Goal: Communication & Community: Answer question/provide support

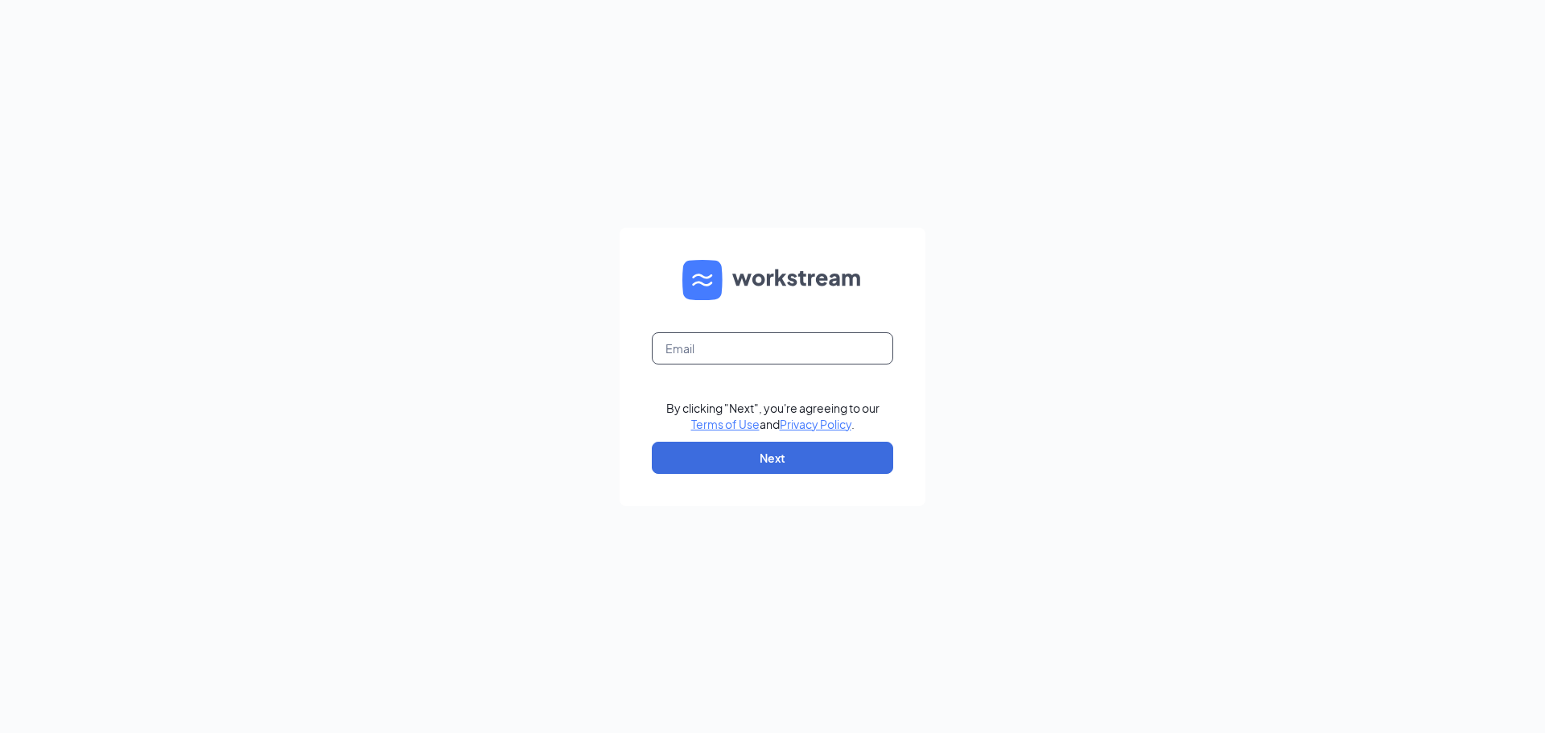
click at [711, 352] on input "text" at bounding box center [772, 348] width 241 height 32
type input "br"
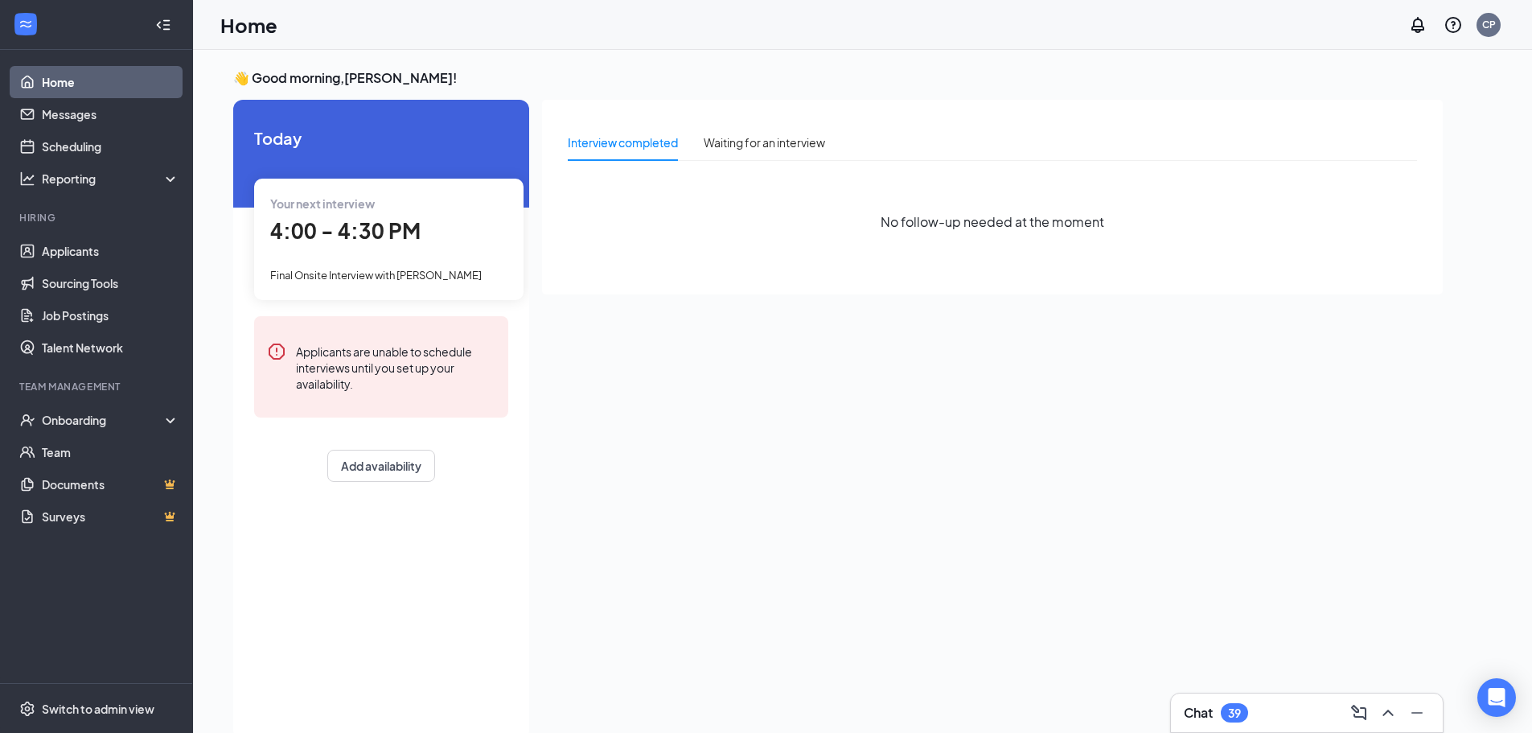
click at [1253, 700] on div "Chat 39" at bounding box center [1307, 712] width 272 height 39
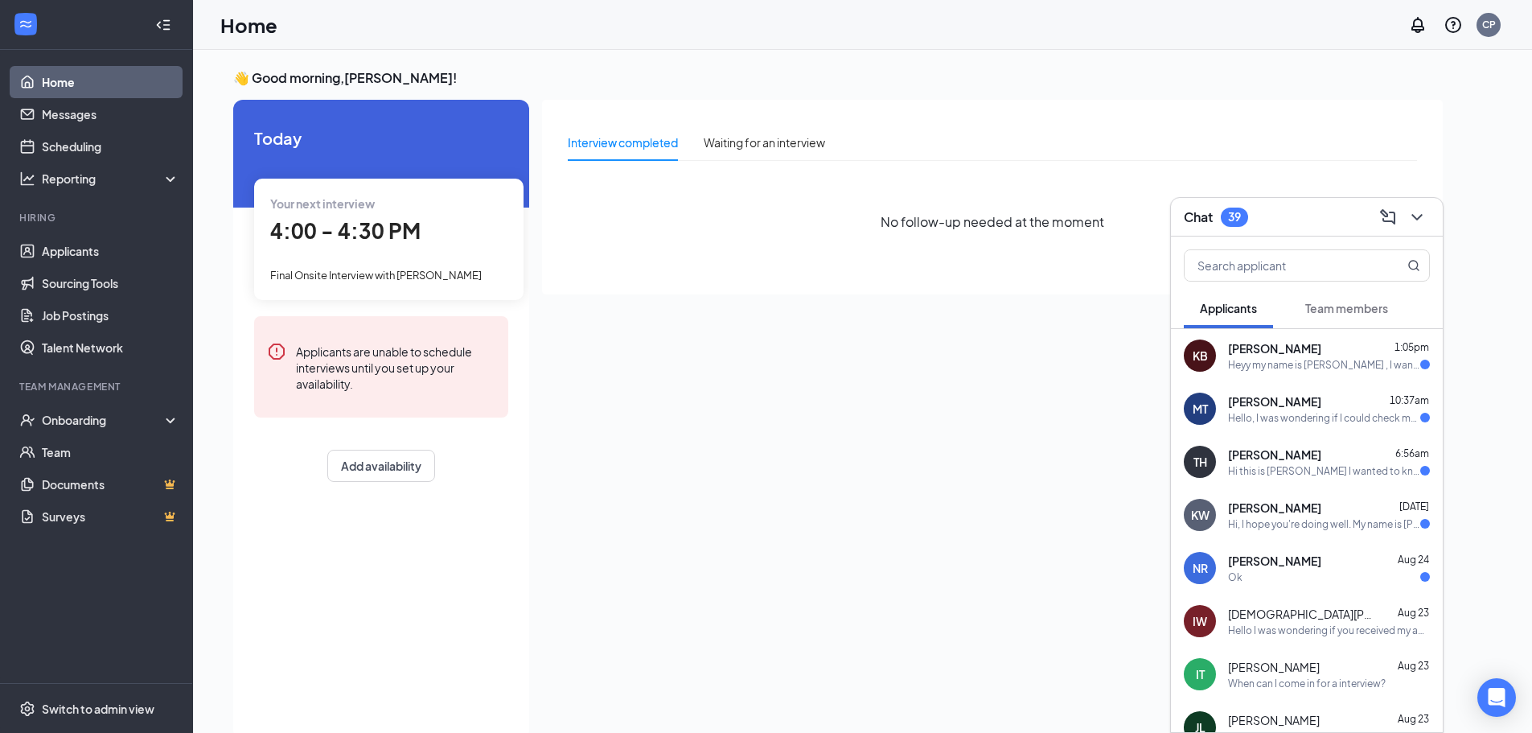
click at [425, 258] on div "Your next interview 4:00 - 4:30 PM Final Onsite Interview with [PERSON_NAME]" at bounding box center [388, 239] width 269 height 121
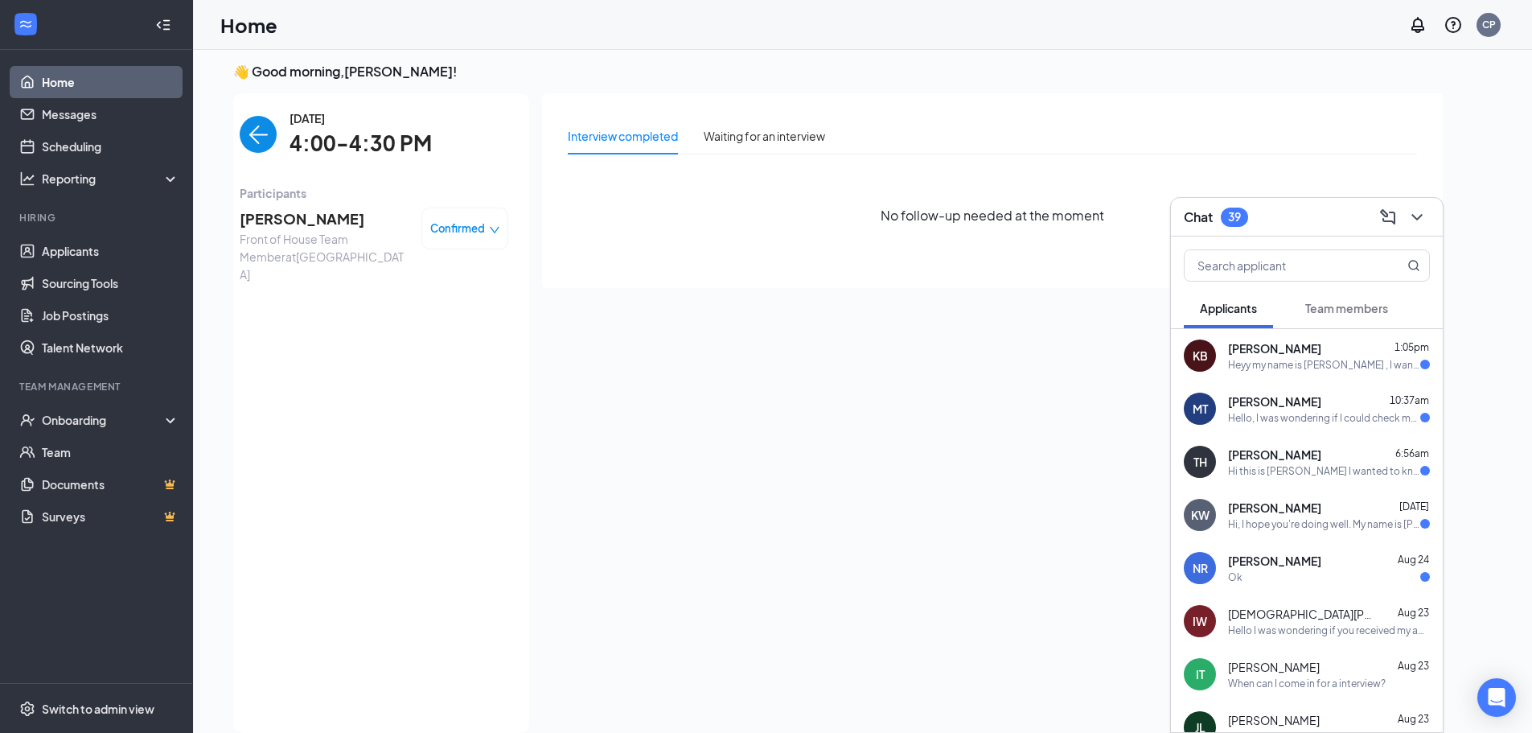
click at [448, 228] on span "Confirmed" at bounding box center [457, 228] width 55 height 16
click at [442, 328] on span "Mark as no-show" at bounding box center [420, 329] width 89 height 18
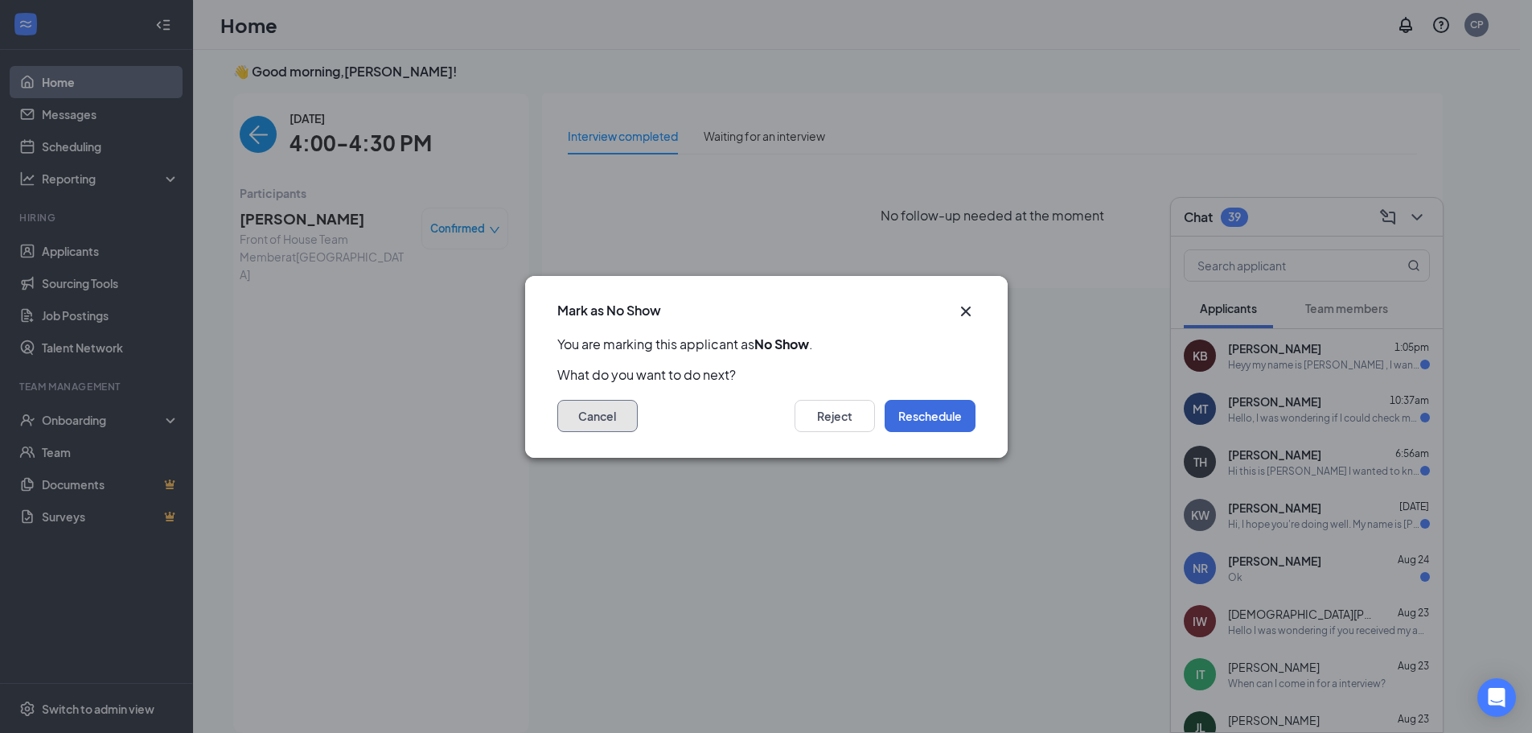
click at [627, 413] on button "Cancel" at bounding box center [597, 416] width 80 height 32
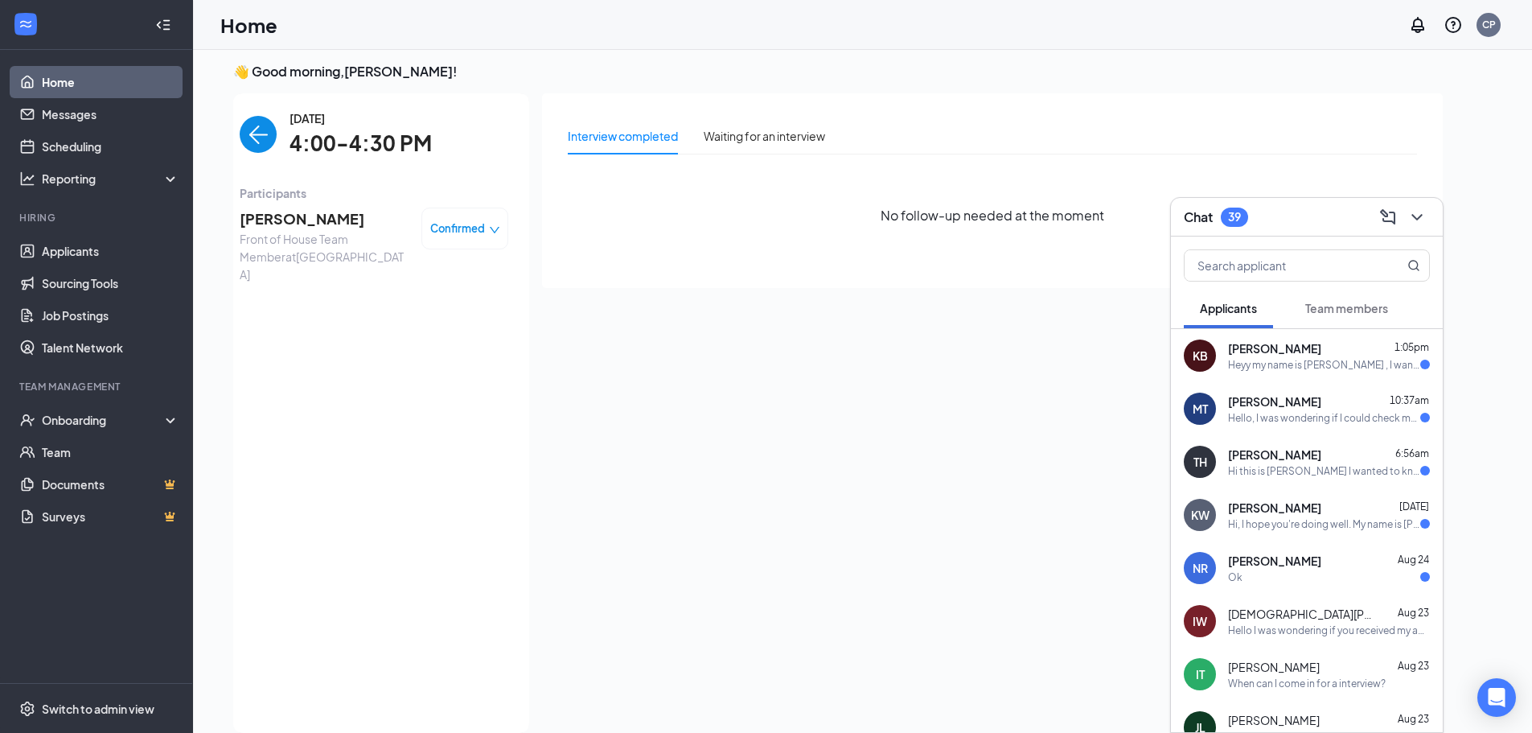
click at [463, 234] on span "Confirmed" at bounding box center [457, 228] width 55 height 16
click at [471, 276] on span "Request Reschedule" at bounding box center [431, 274] width 110 height 18
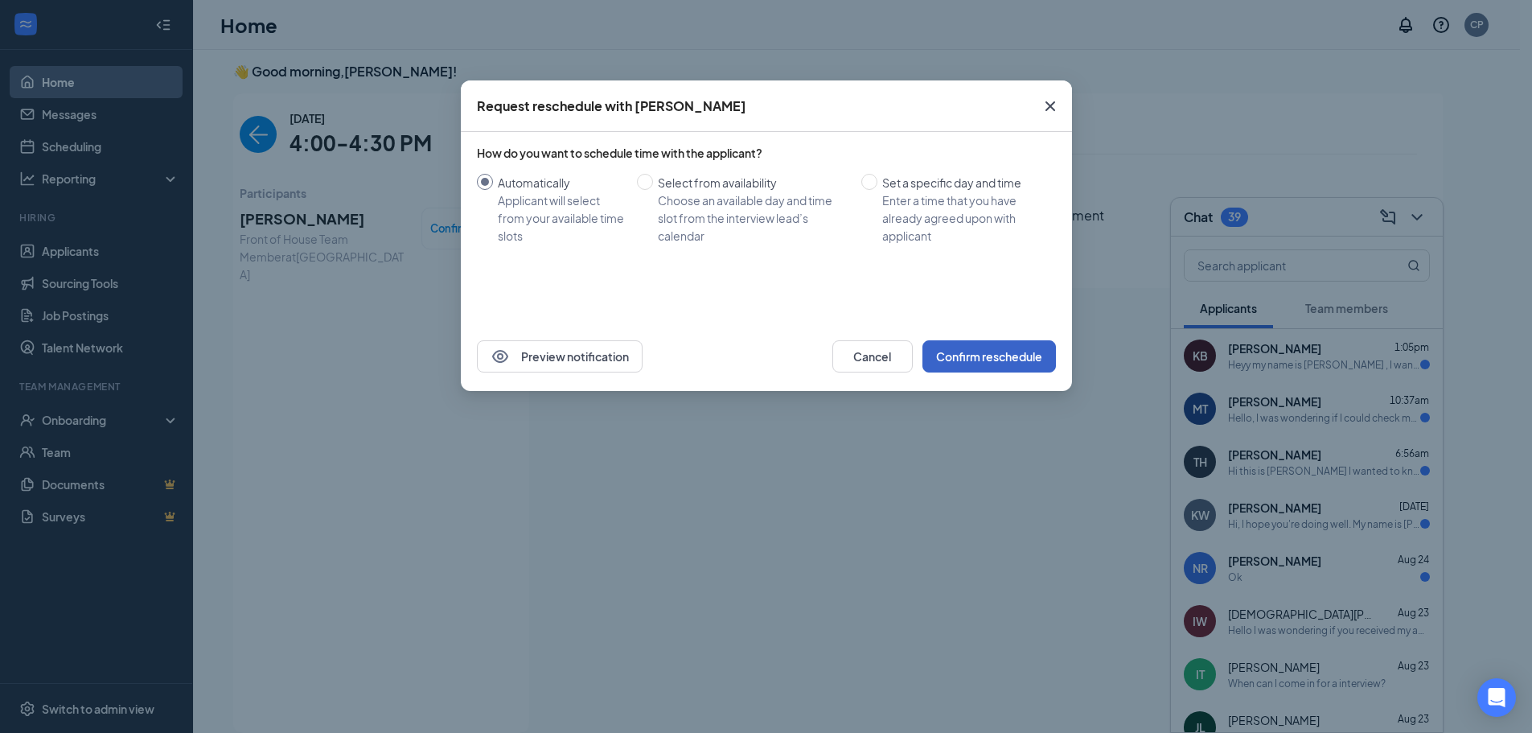
click at [993, 355] on button "Confirm reschedule" at bounding box center [990, 356] width 134 height 32
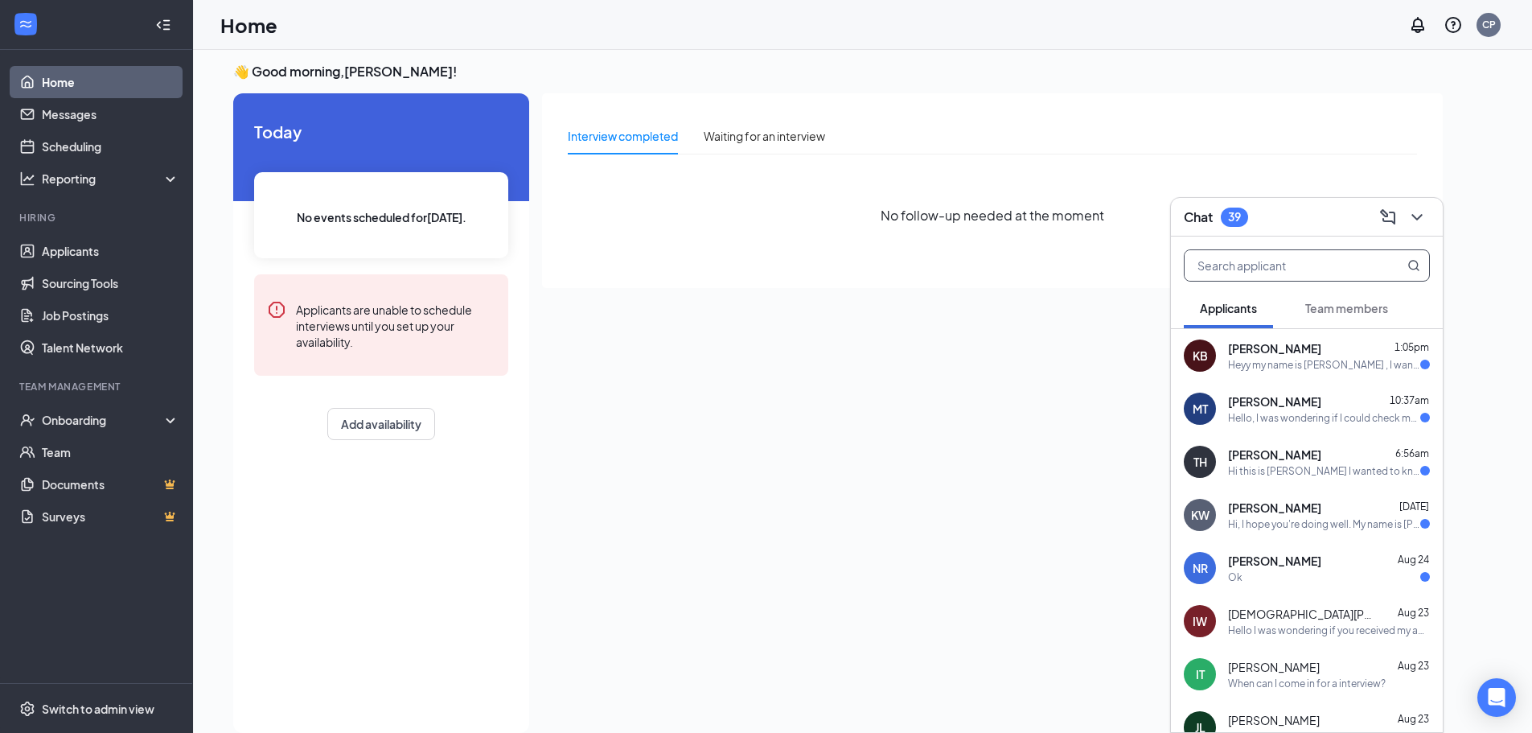
click at [1308, 273] on input "text" at bounding box center [1280, 265] width 191 height 31
type input "[DEMOGRAPHIC_DATA]"
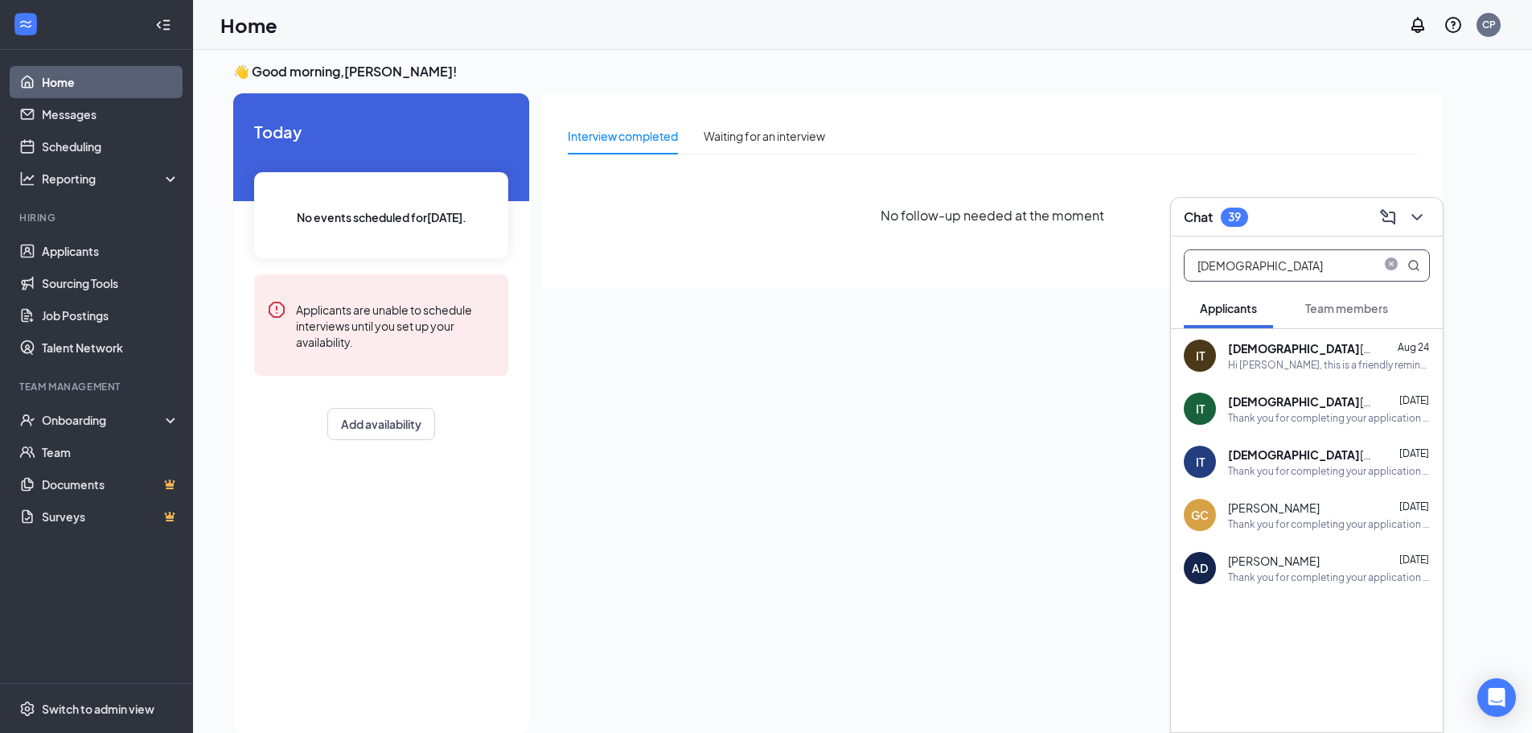
click at [1321, 359] on div "Hi [PERSON_NAME], this is a friendly reminder. Your meeting with Jonesboro Dwar…" at bounding box center [1329, 365] width 202 height 14
click at [1003, 696] on textarea at bounding box center [1007, 700] width 225 height 39
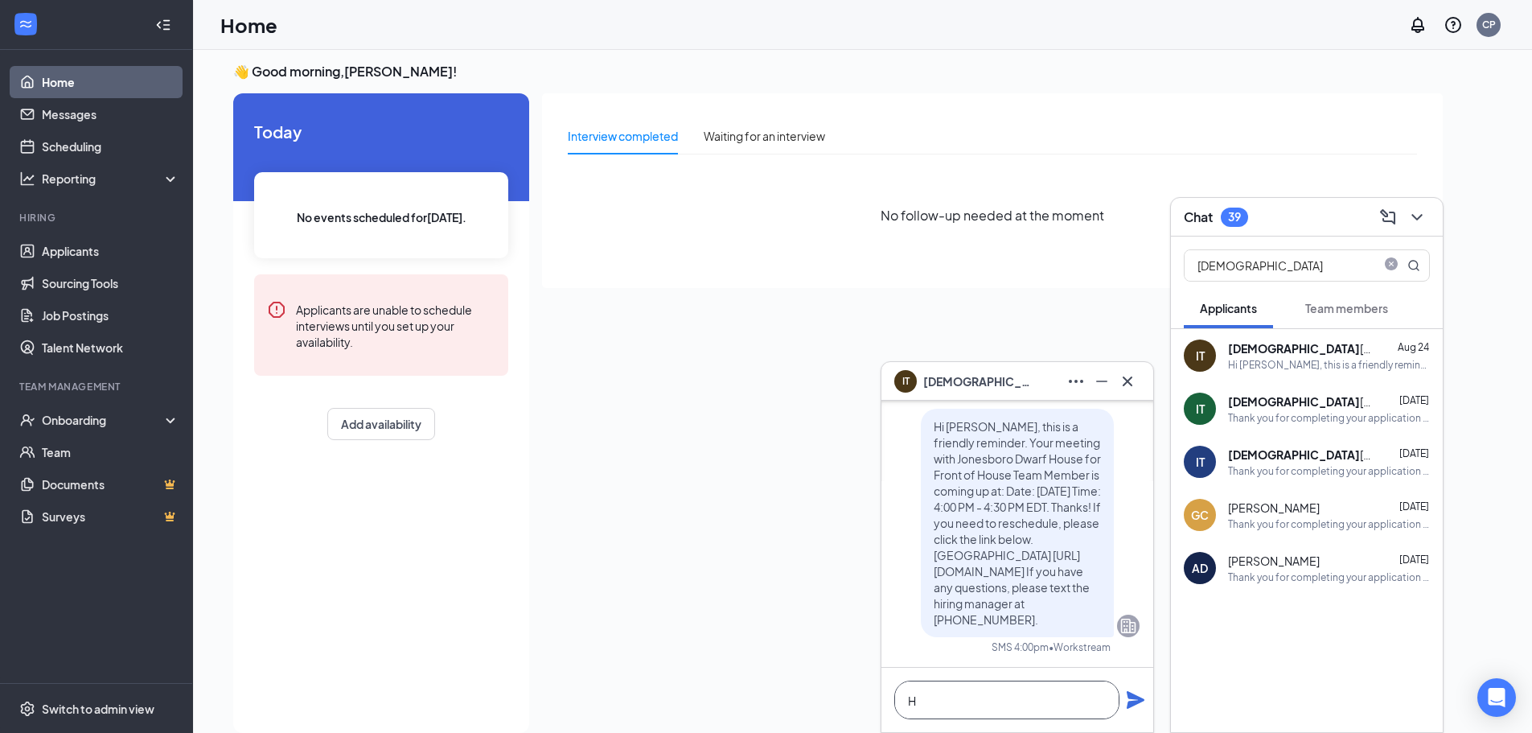
scroll to position [1, 0]
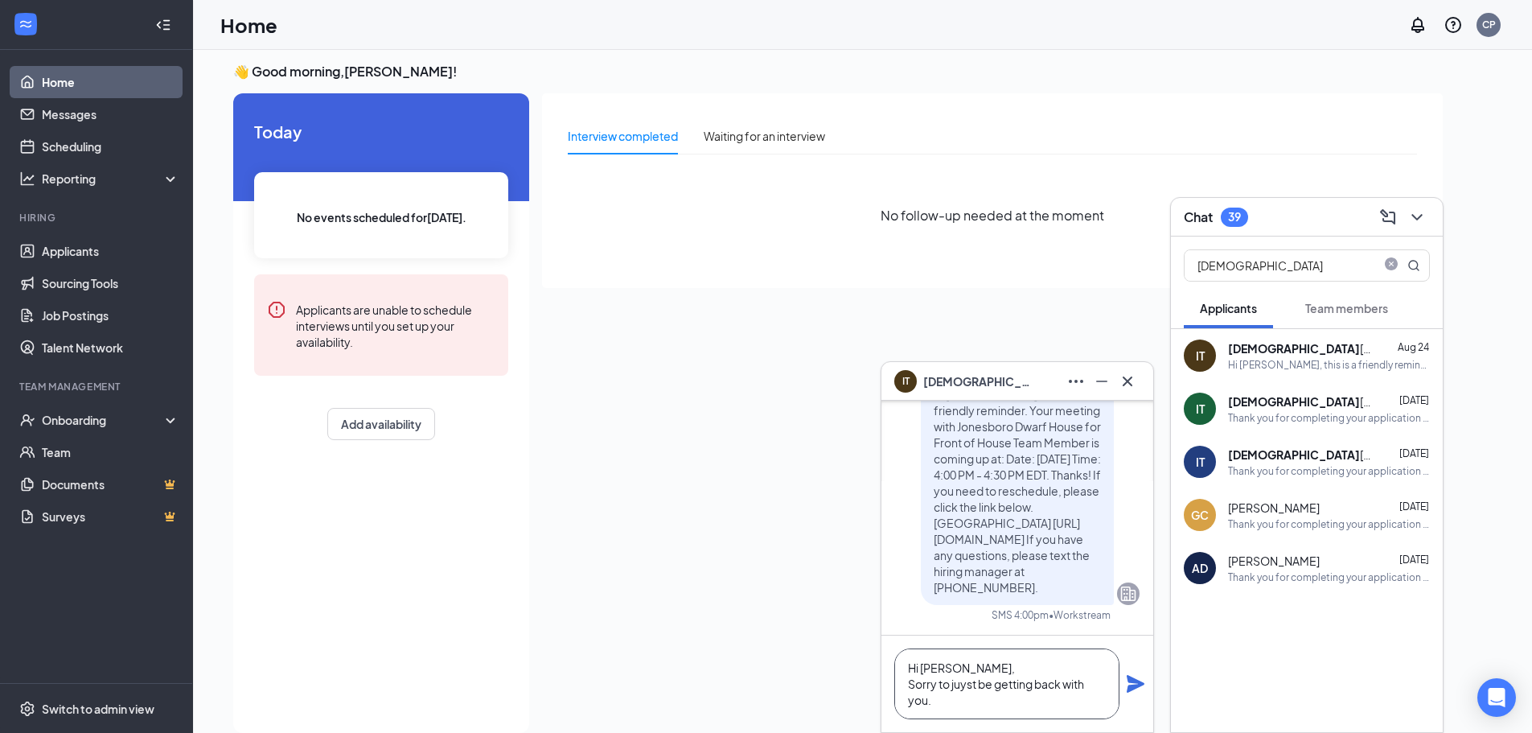
click at [972, 679] on textarea "Hi [PERSON_NAME], Sorry to juyst be getting back with you." at bounding box center [1007, 683] width 225 height 71
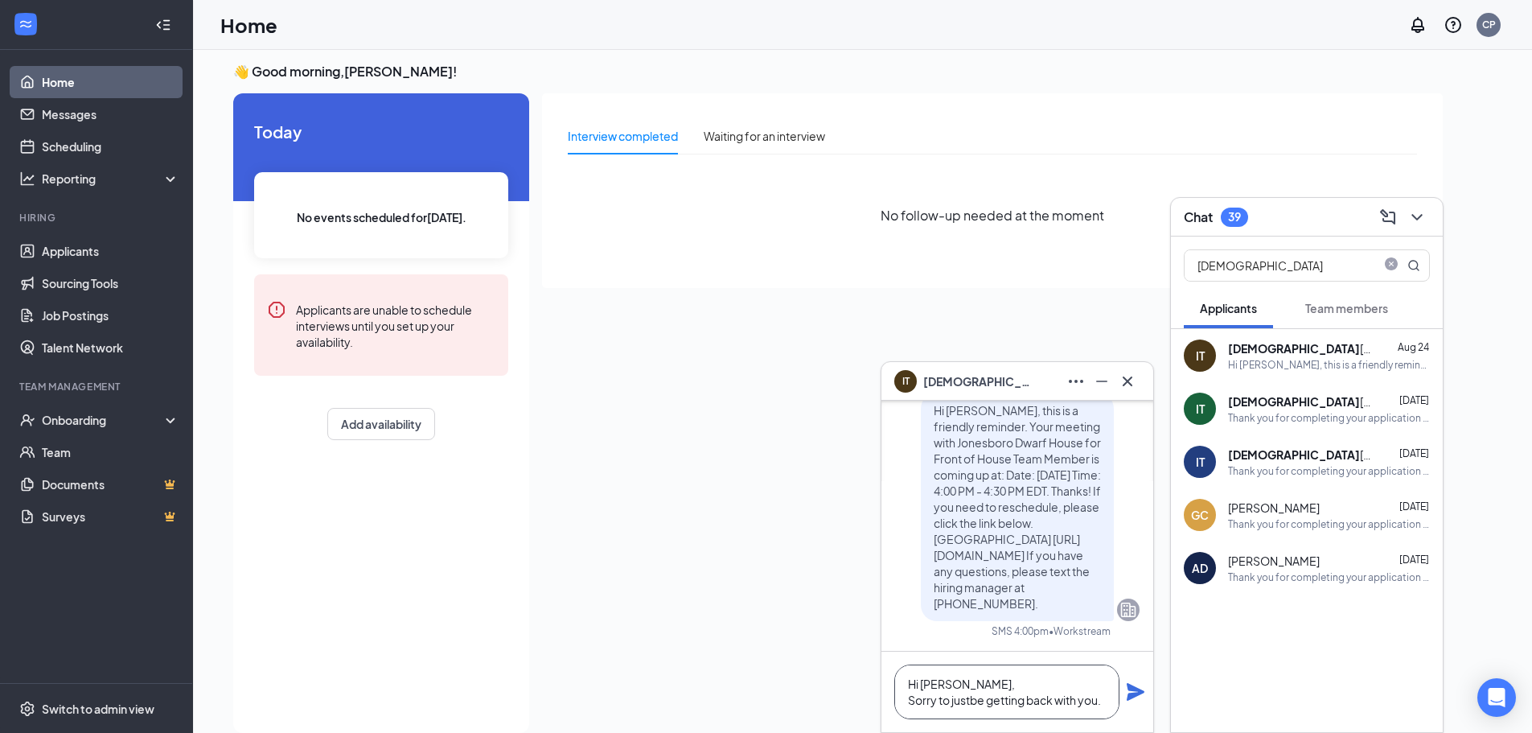
click at [1105, 698] on textarea "Hi [PERSON_NAME], Sorry to justbe getting back with you." at bounding box center [1007, 691] width 225 height 55
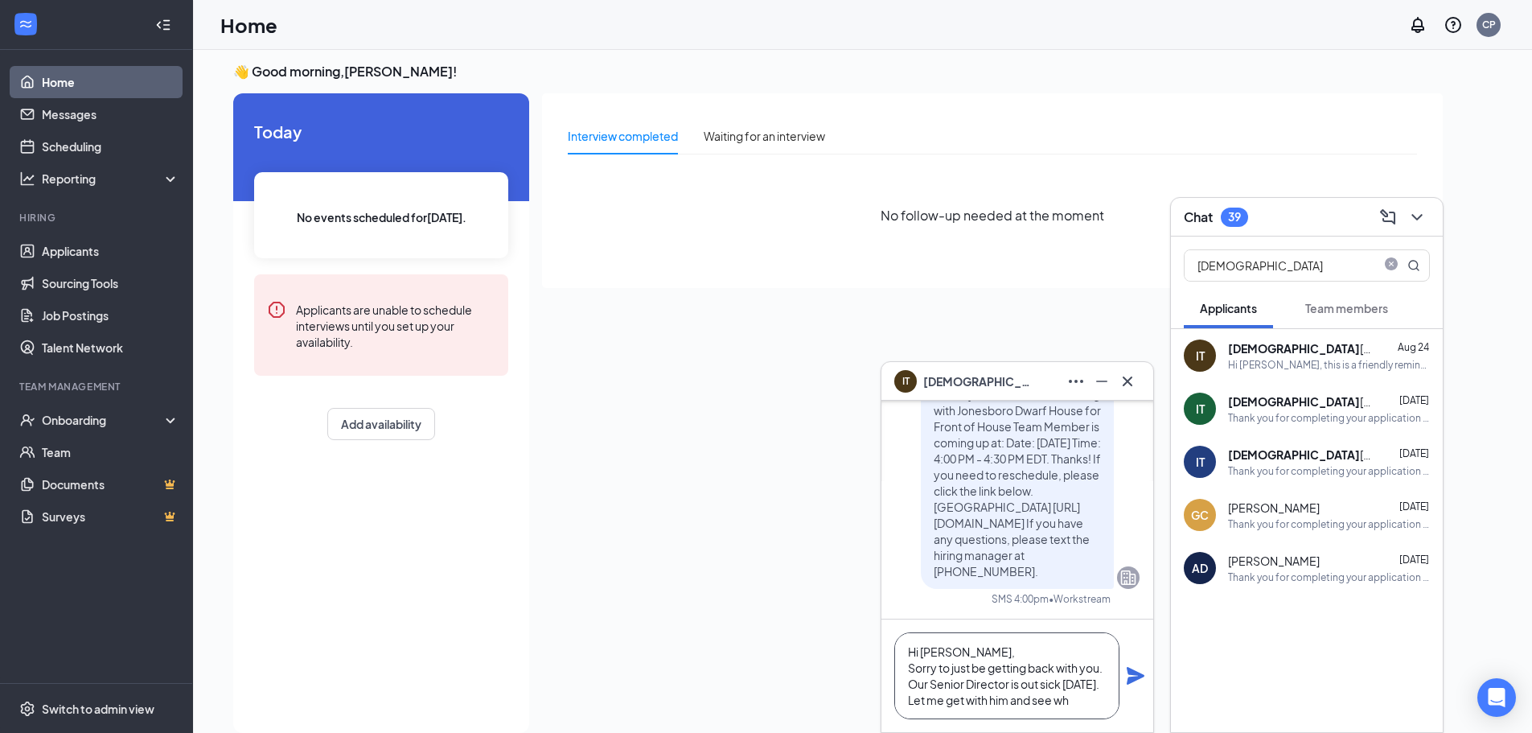
scroll to position [17, 0]
click at [916, 690] on textarea "Hi [PERSON_NAME], Sorry to just be getting back with you. Our Senior Director i…" at bounding box center [1007, 675] width 225 height 87
click at [916, 689] on textarea "Hi [PERSON_NAME], Sorry to just be getting back with you. Our Senior Director i…" at bounding box center [1007, 675] width 225 height 87
click at [1001, 700] on textarea "Hi [PERSON_NAME], Sorry to just be getting back with you. Our Senior Director i…" at bounding box center [1007, 675] width 225 height 87
click at [929, 668] on textarea "Hi [PERSON_NAME], Sorry to just be getting back with you. Our Senior Director i…" at bounding box center [1007, 675] width 225 height 87
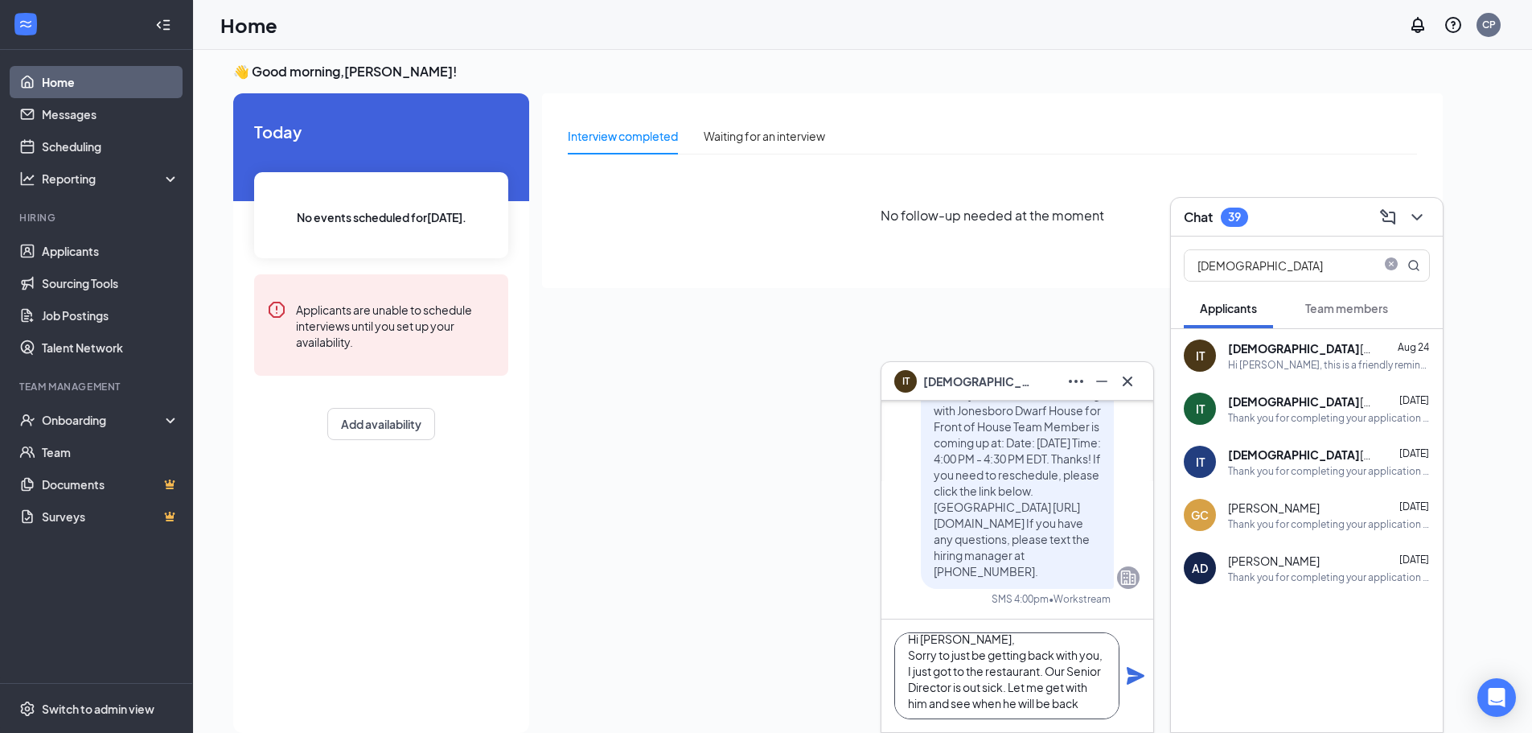
scroll to position [18, 0]
click at [1035, 701] on textarea "Hi [PERSON_NAME], Sorry to just be getting back with you, I just got to the res…" at bounding box center [1007, 675] width 225 height 87
click at [1073, 676] on textarea "Hi [PERSON_NAME], Sorry to just be getting back with you, I just got to the res…" at bounding box center [1007, 675] width 225 height 87
click at [1068, 672] on textarea "Hi [PERSON_NAME], Sorry to just be getting back with you, I just got to the res…" at bounding box center [1007, 675] width 225 height 87
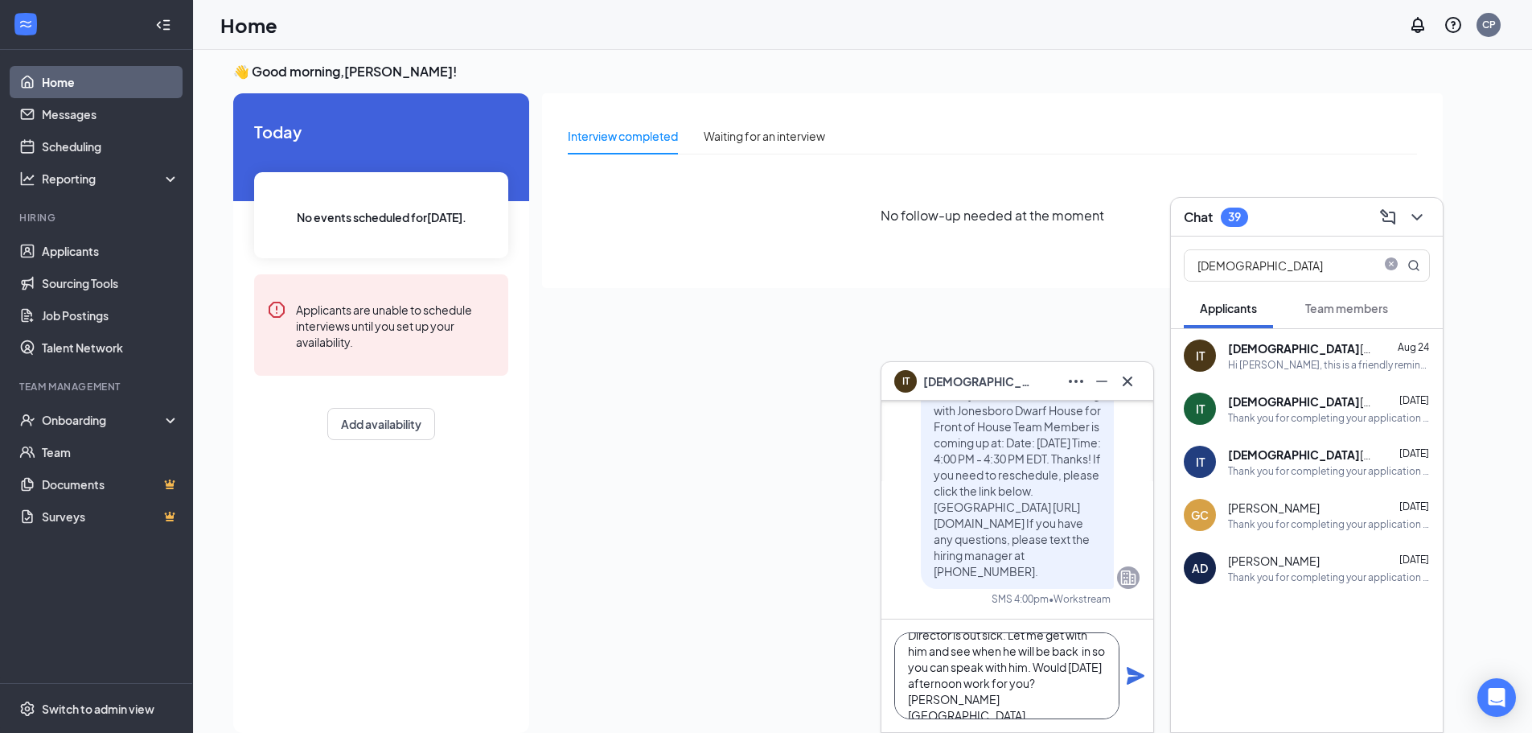
type textarea "Hi [PERSON_NAME], Sorry to just be getting back with you, I just got to the res…"
click at [1131, 678] on icon "Plane" at bounding box center [1136, 676] width 18 height 18
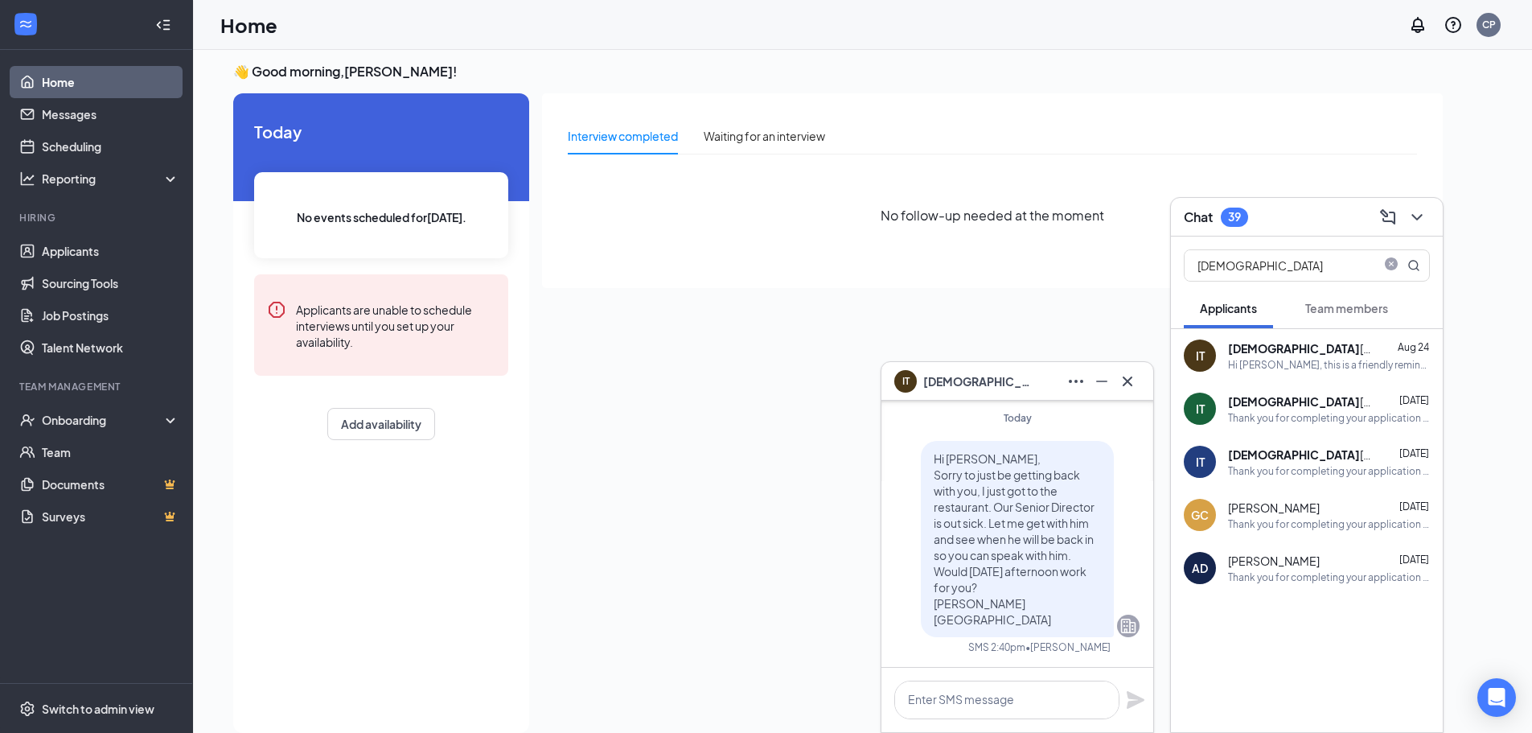
scroll to position [0, 0]
click at [1133, 392] on button at bounding box center [1128, 381] width 26 height 26
